Goal: Navigation & Orientation: Find specific page/section

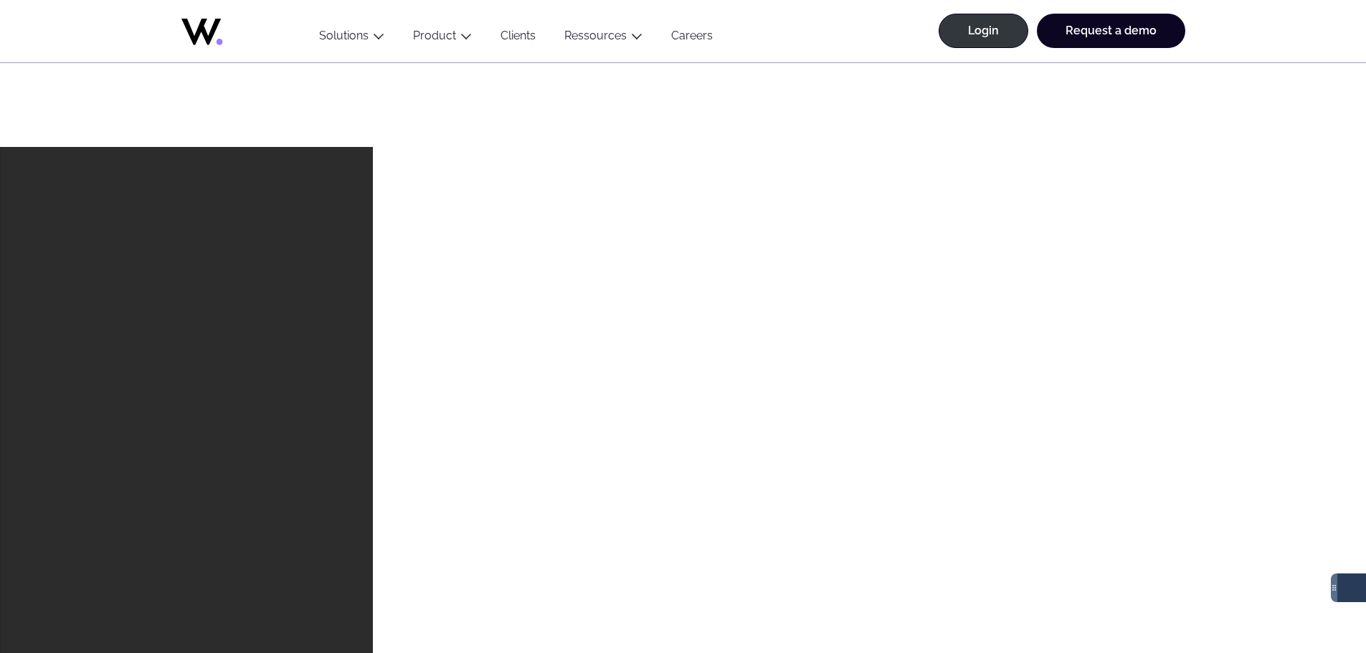
scroll to position [4207, 0]
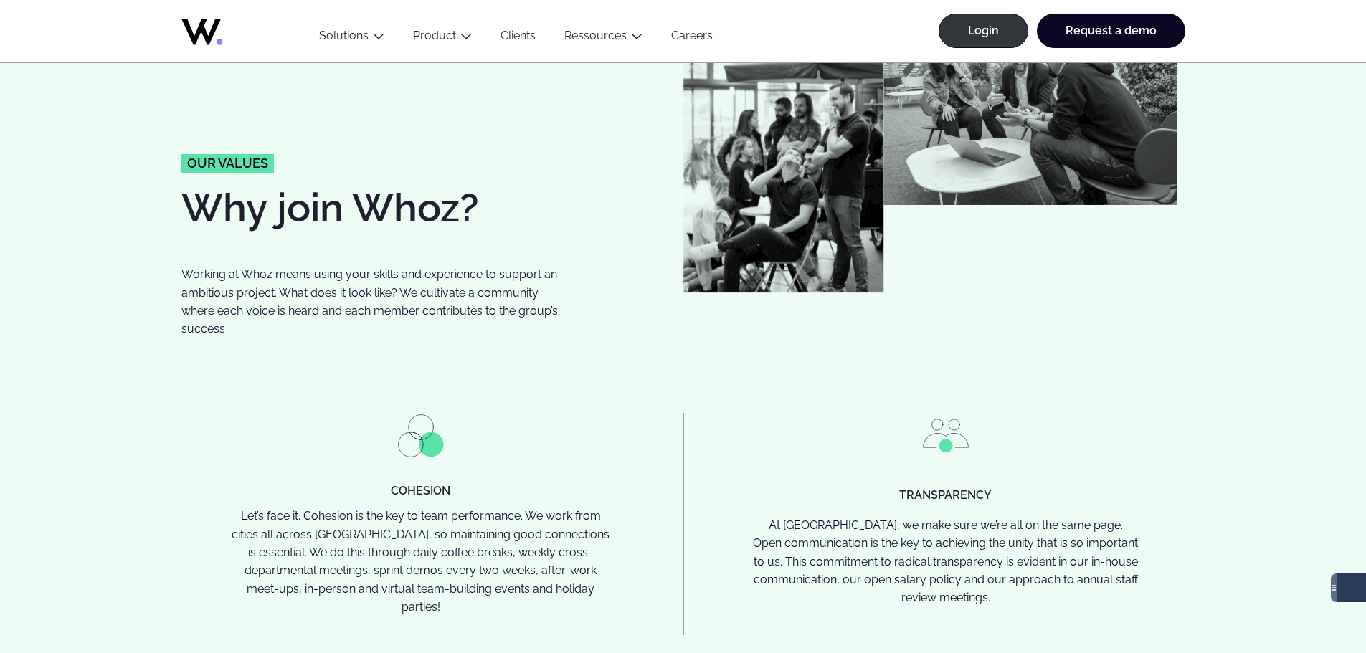
scroll to position [2868, 0]
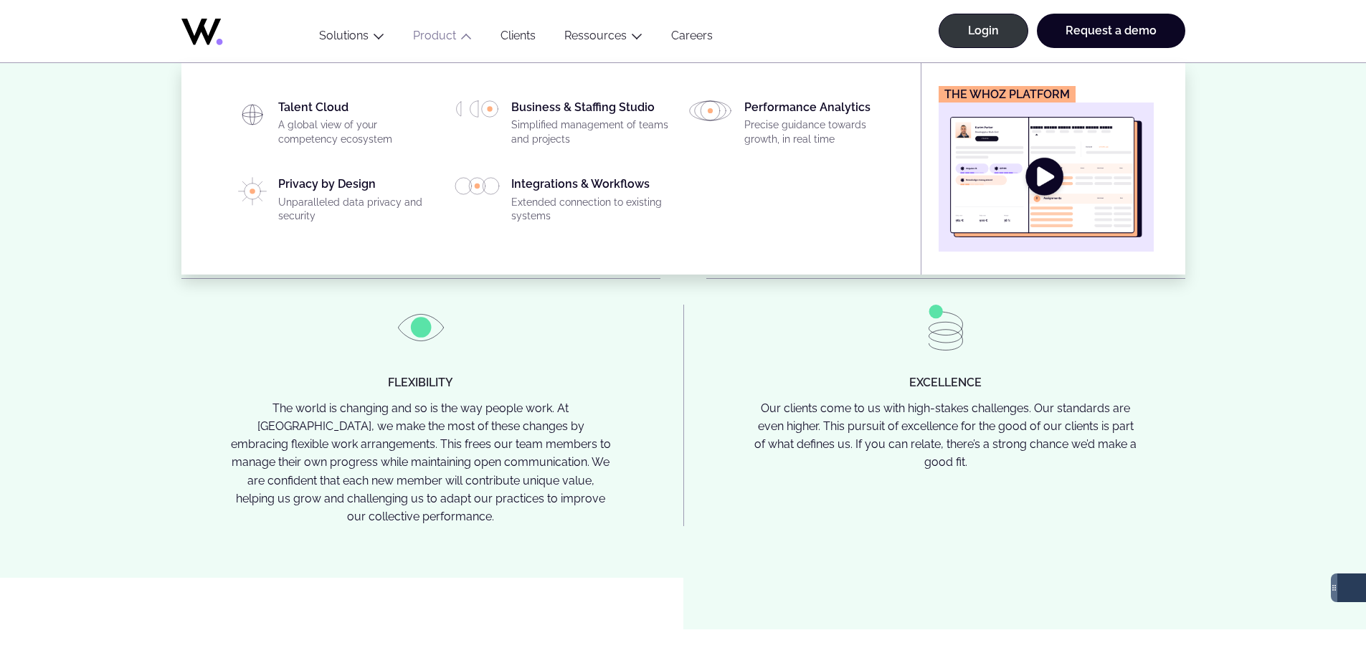
click at [1142, 207] on img "Main" at bounding box center [1046, 177] width 192 height 120
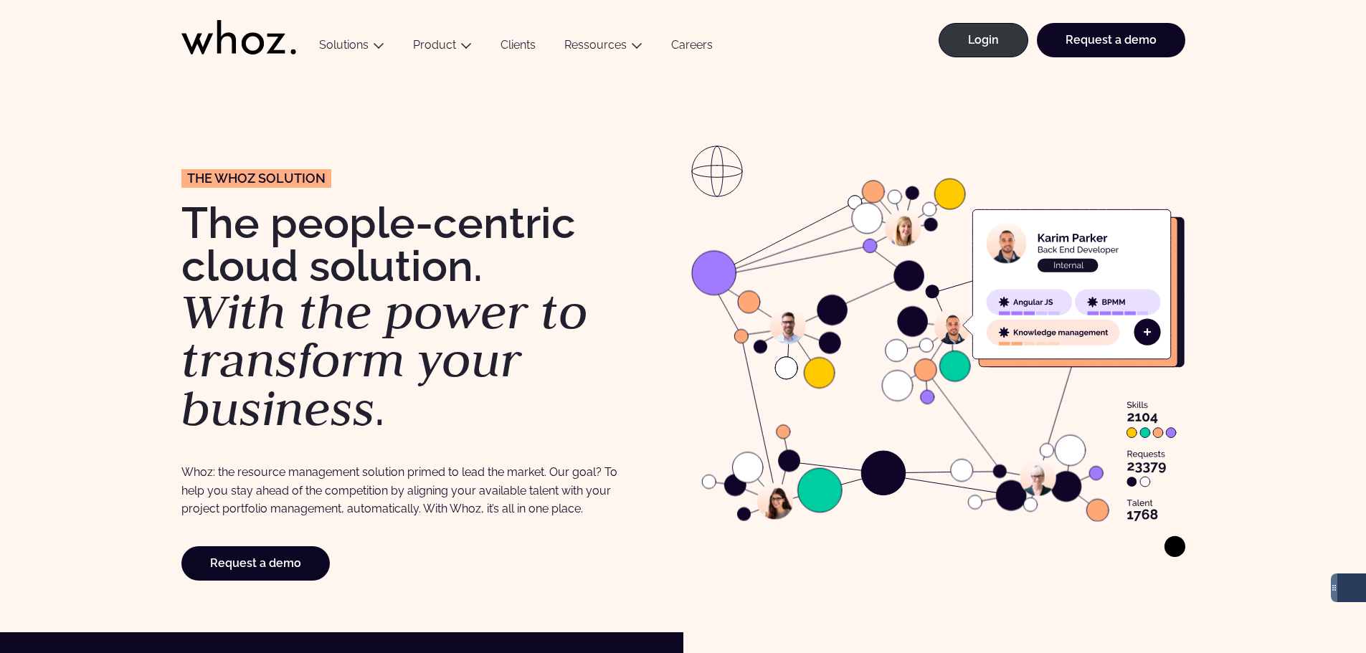
click at [675, 42] on link "Careers" at bounding box center [692, 47] width 70 height 19
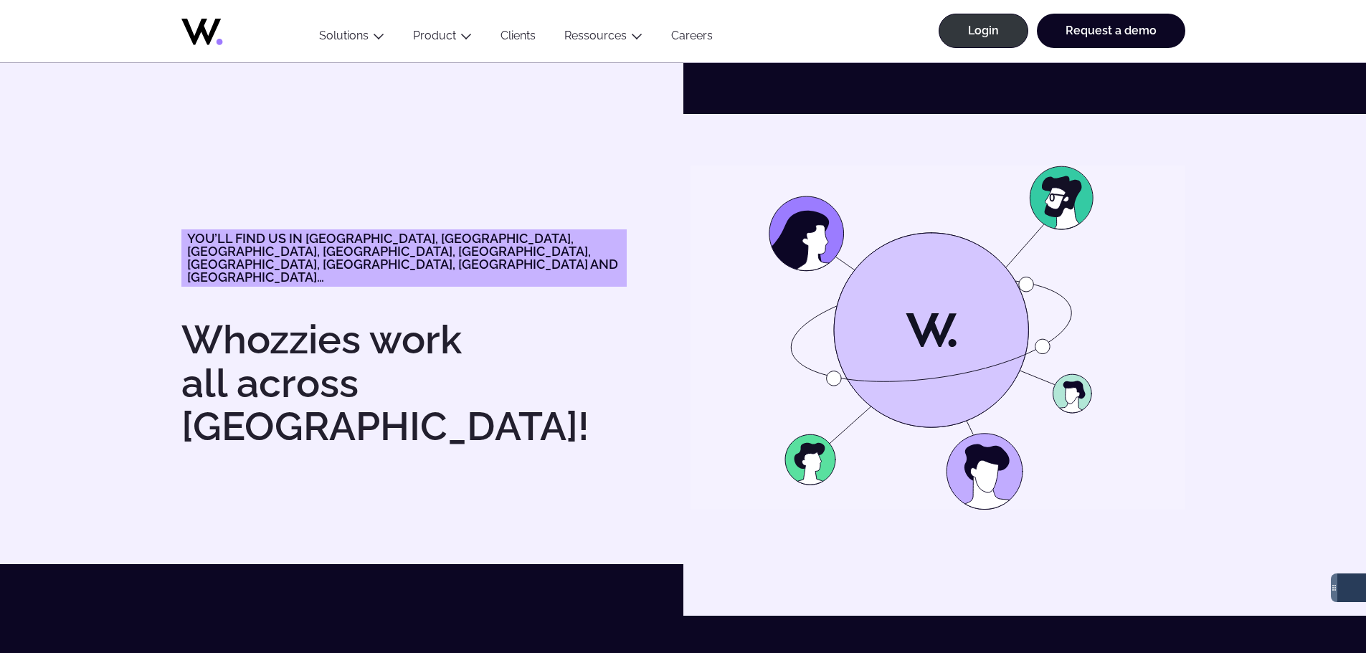
scroll to position [2103, 0]
